Goal: Transaction & Acquisition: Obtain resource

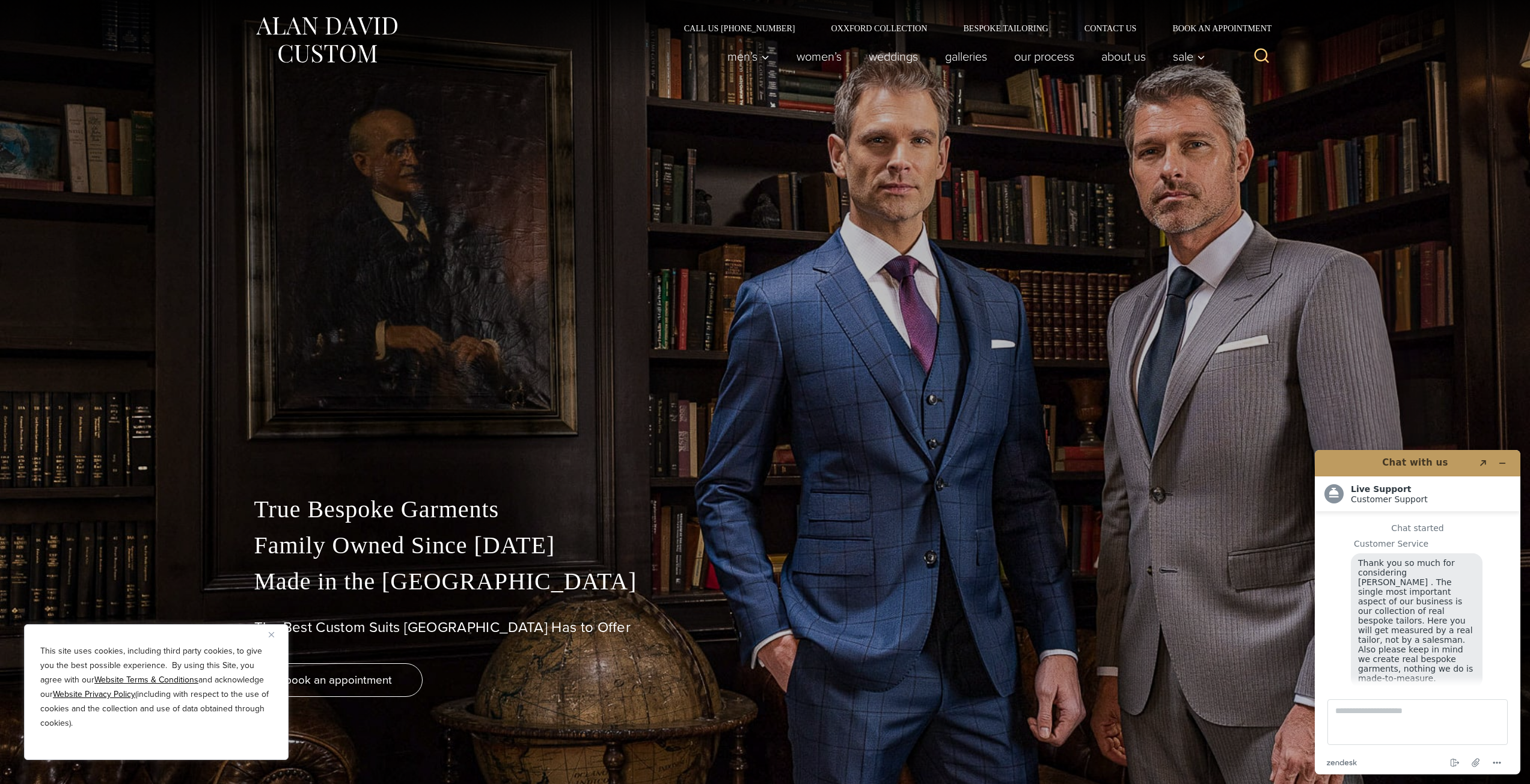
scroll to position [15, 0]
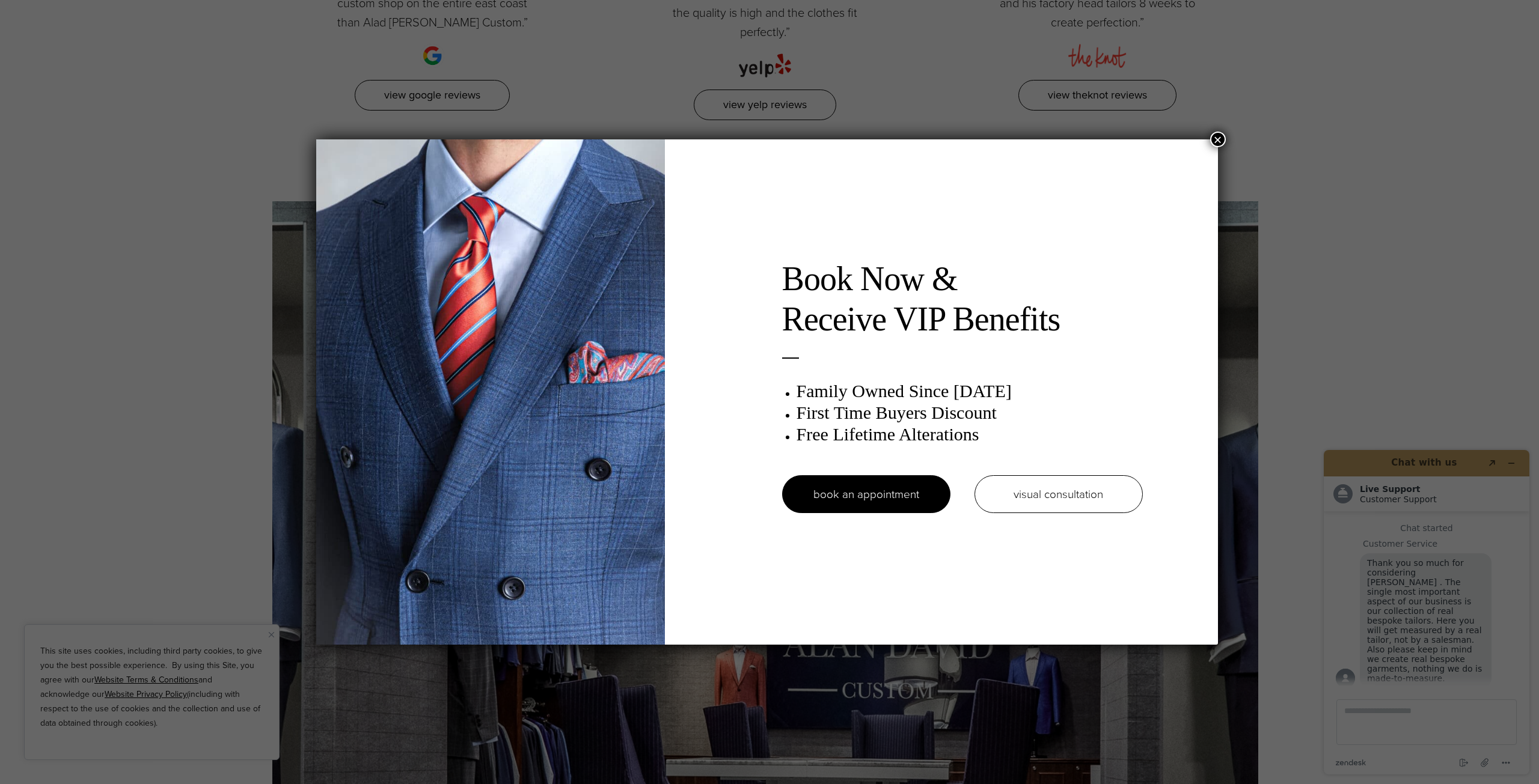
click at [1227, 146] on div "Book Now & Receive VIP Benefits Family Owned Since 1913 First Time Buyers Disco…" at bounding box center [770, 392] width 1539 height 784
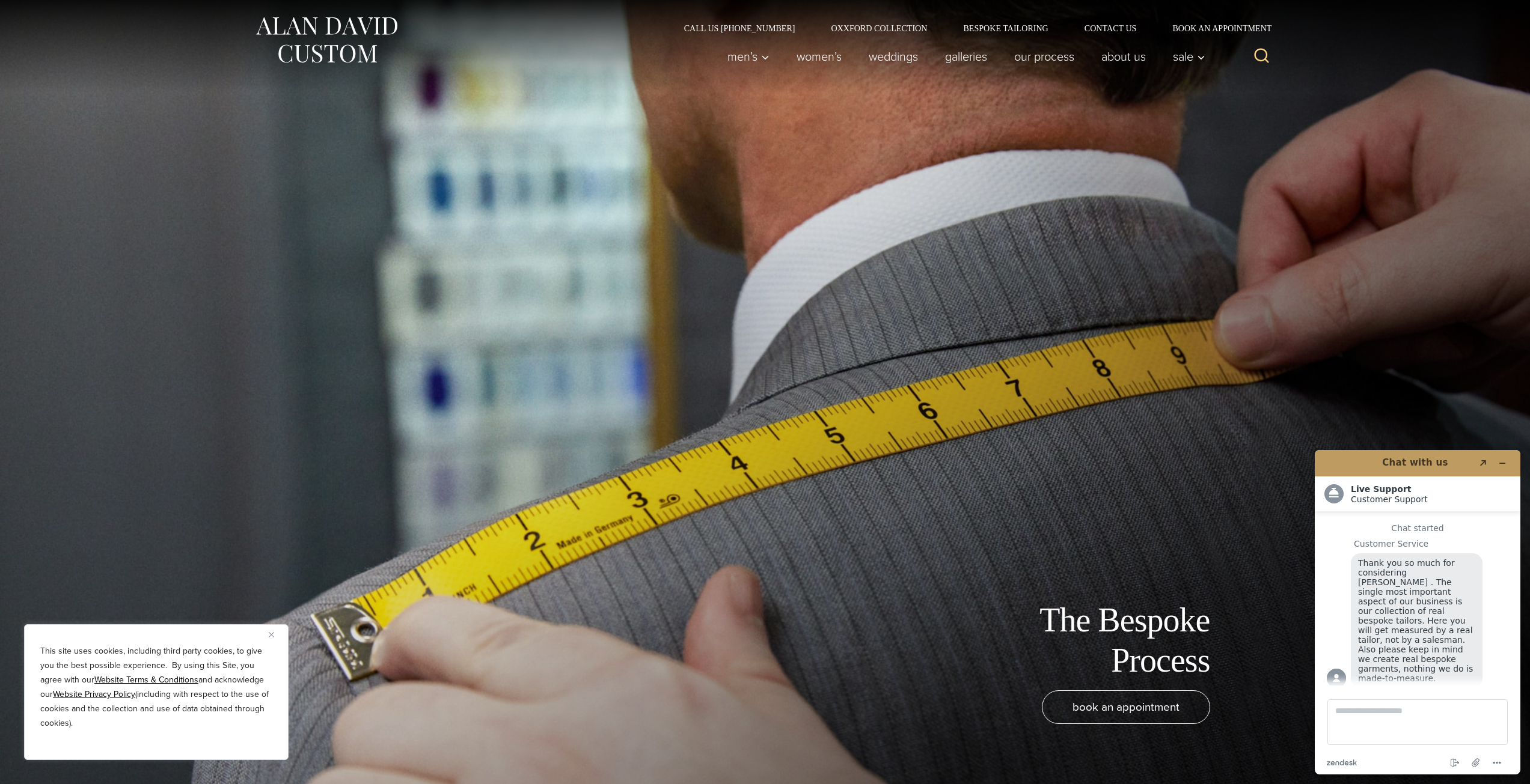
drag, startPoint x: 1363, startPoint y: 244, endPoint x: 1332, endPoint y: 104, distance: 143.4
click at [1200, 83] on link "First-Time Buyers Discount" at bounding box center [1219, 87] width 121 height 39
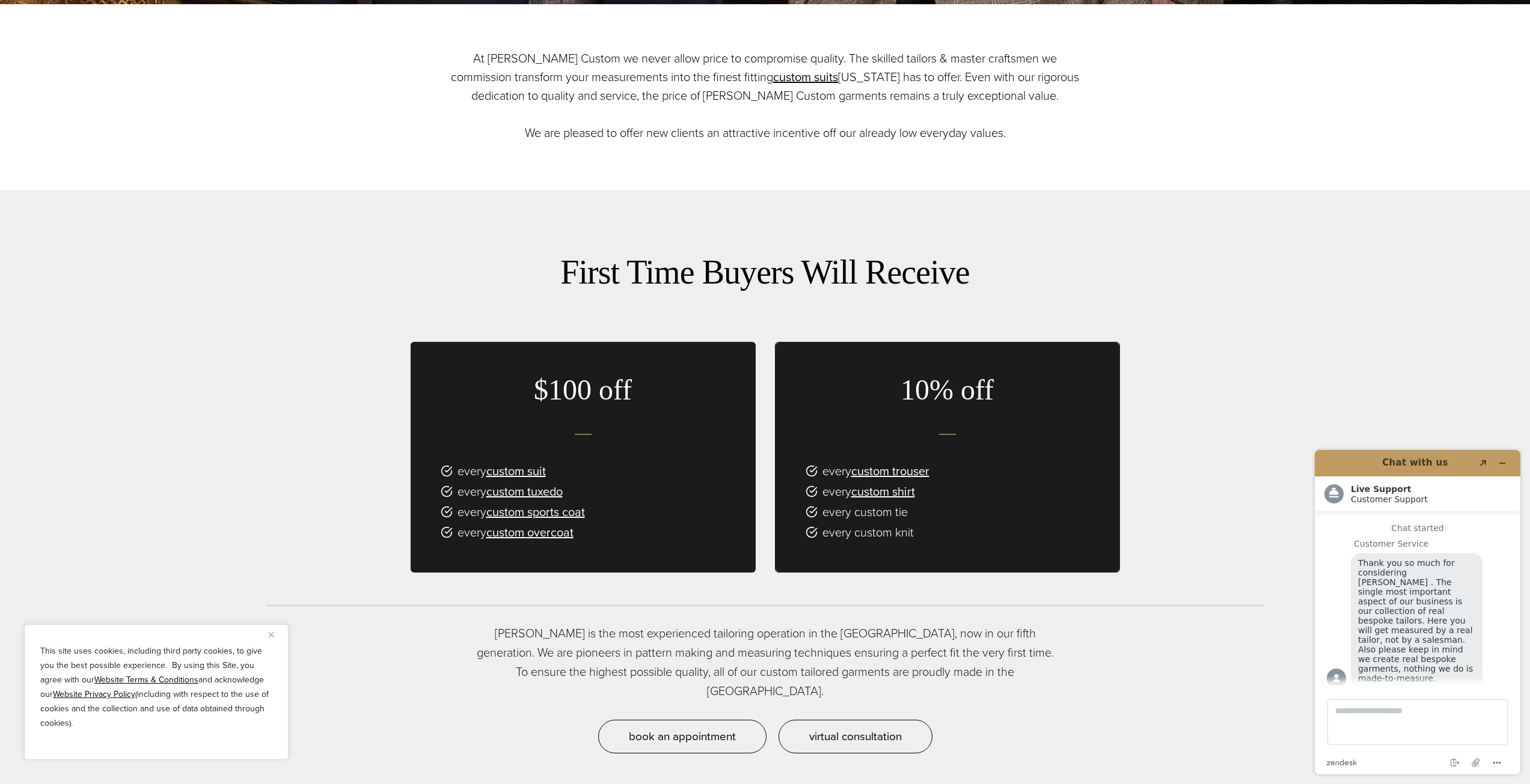
scroll to position [781, 0]
click at [533, 471] on link "custom suit" at bounding box center [516, 471] width 60 height 18
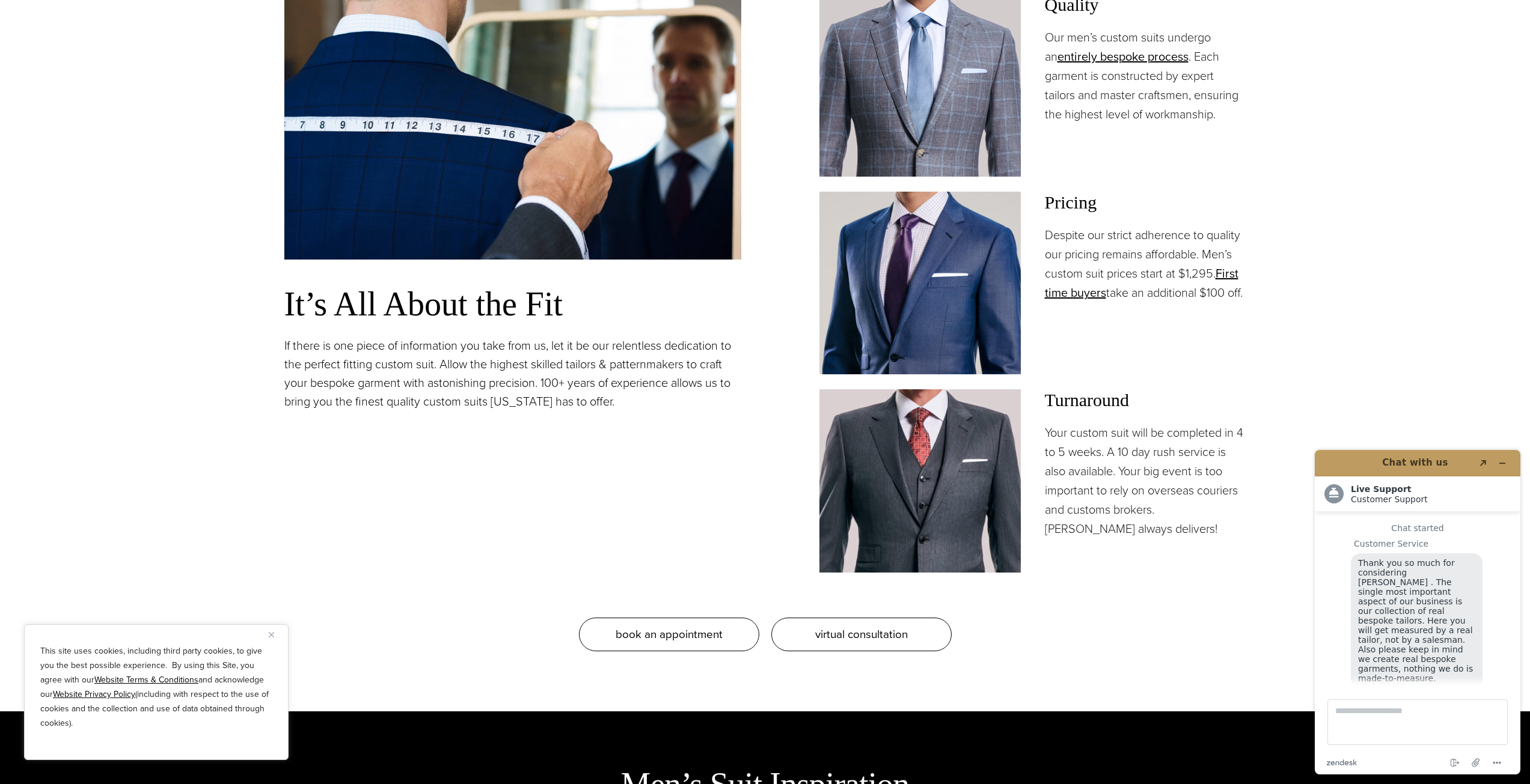
scroll to position [15, 0]
